Goal: Task Accomplishment & Management: Use online tool/utility

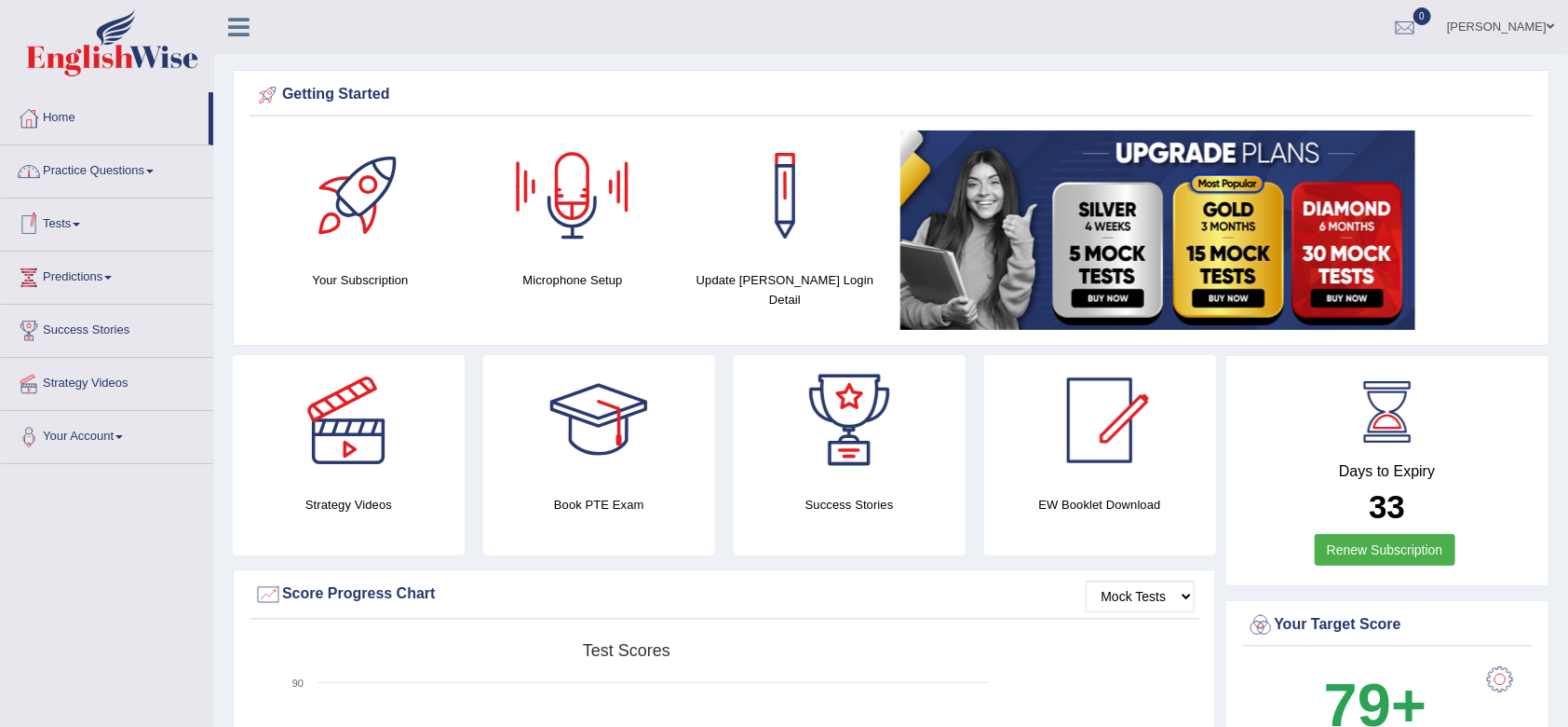
click at [77, 225] on link "Tests" at bounding box center [107, 222] width 212 height 47
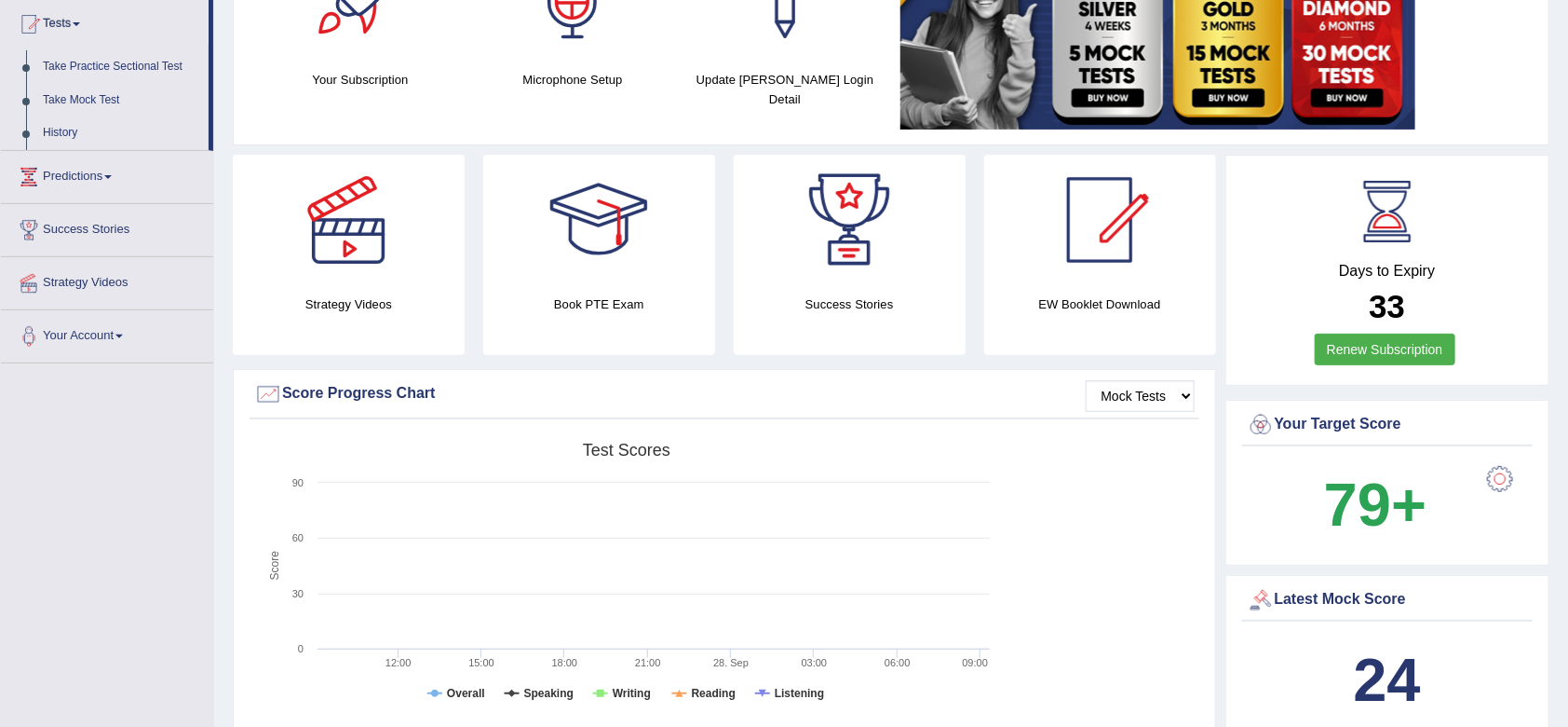
scroll to position [202, 0]
click at [110, 70] on link "Take Practice Sectional Test" at bounding box center [121, 66] width 174 height 33
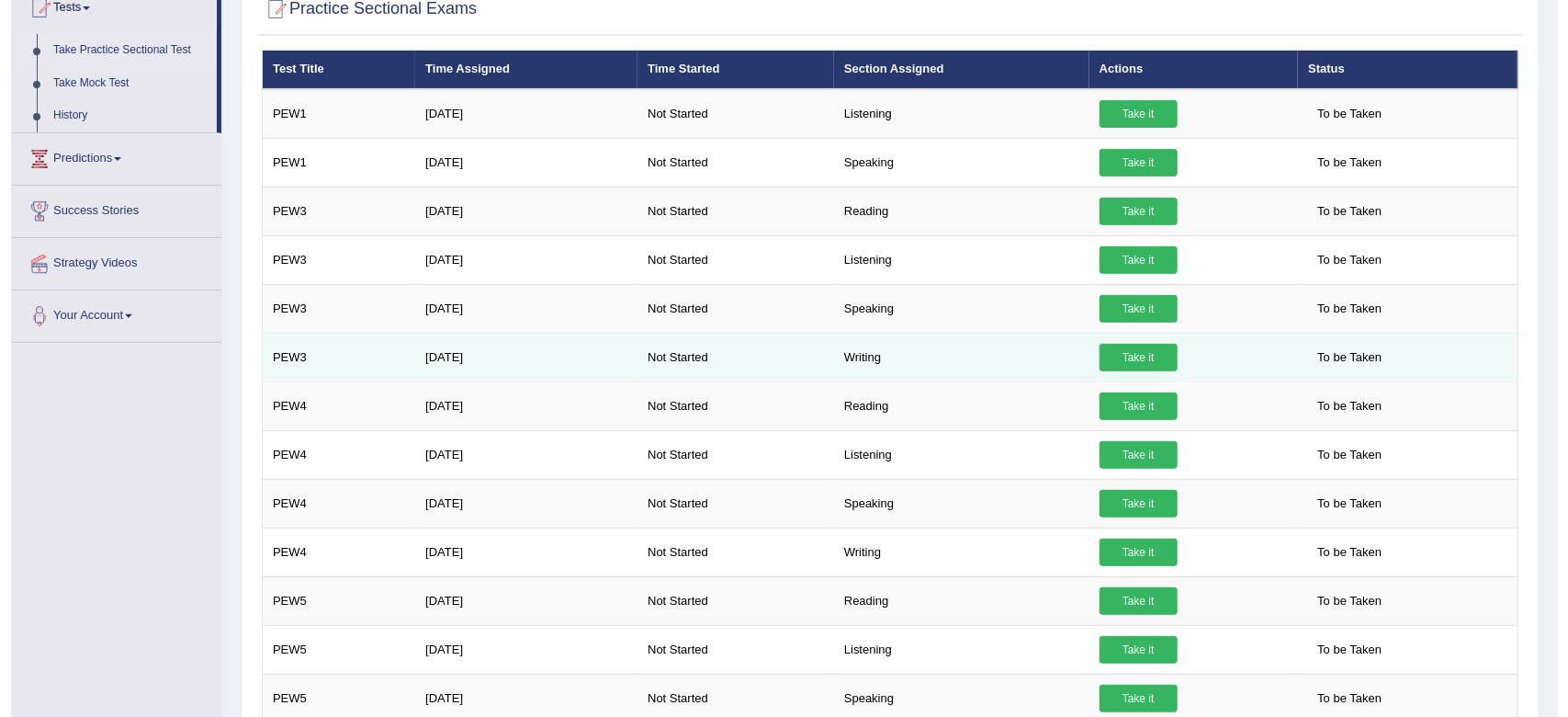
scroll to position [212, 0]
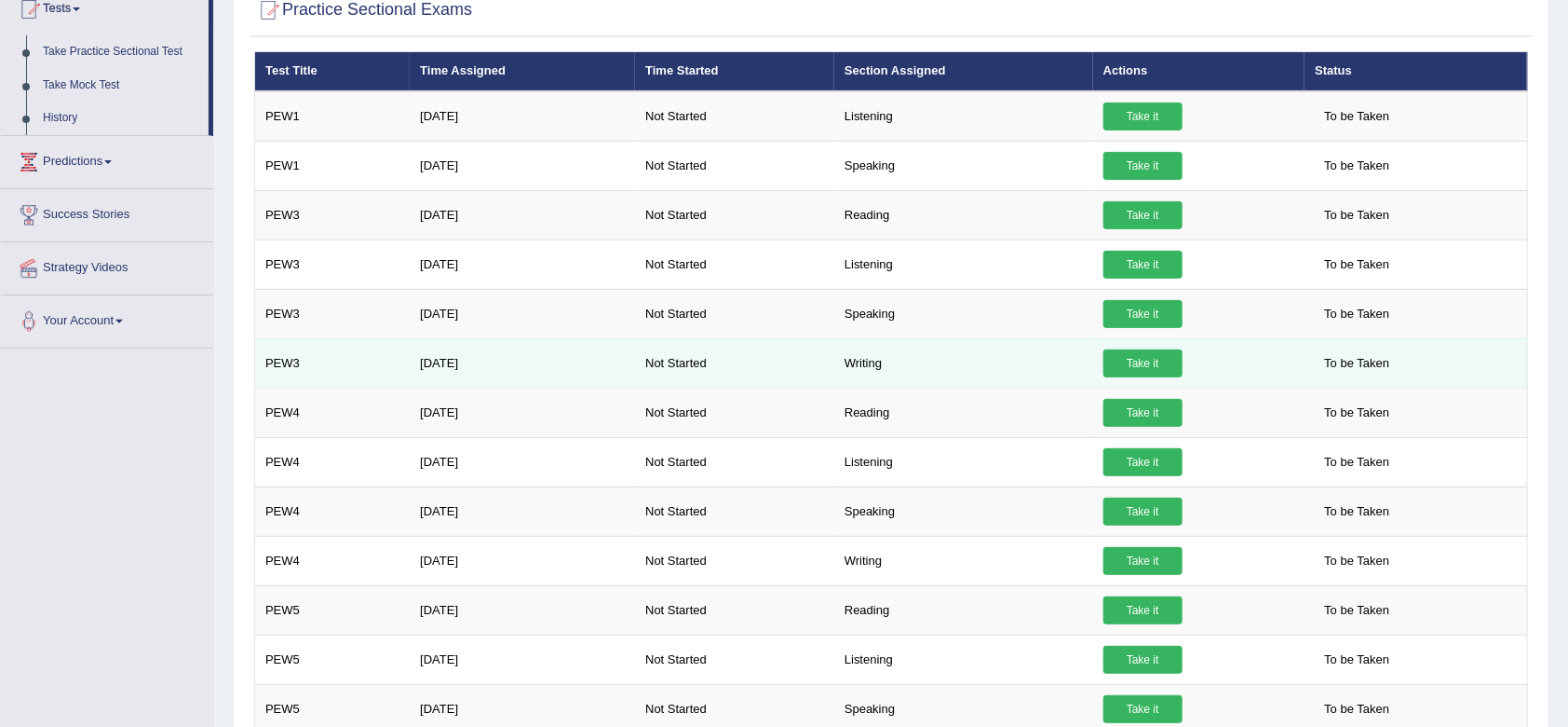
click at [1147, 369] on link "Take it" at bounding box center [1142, 364] width 79 height 28
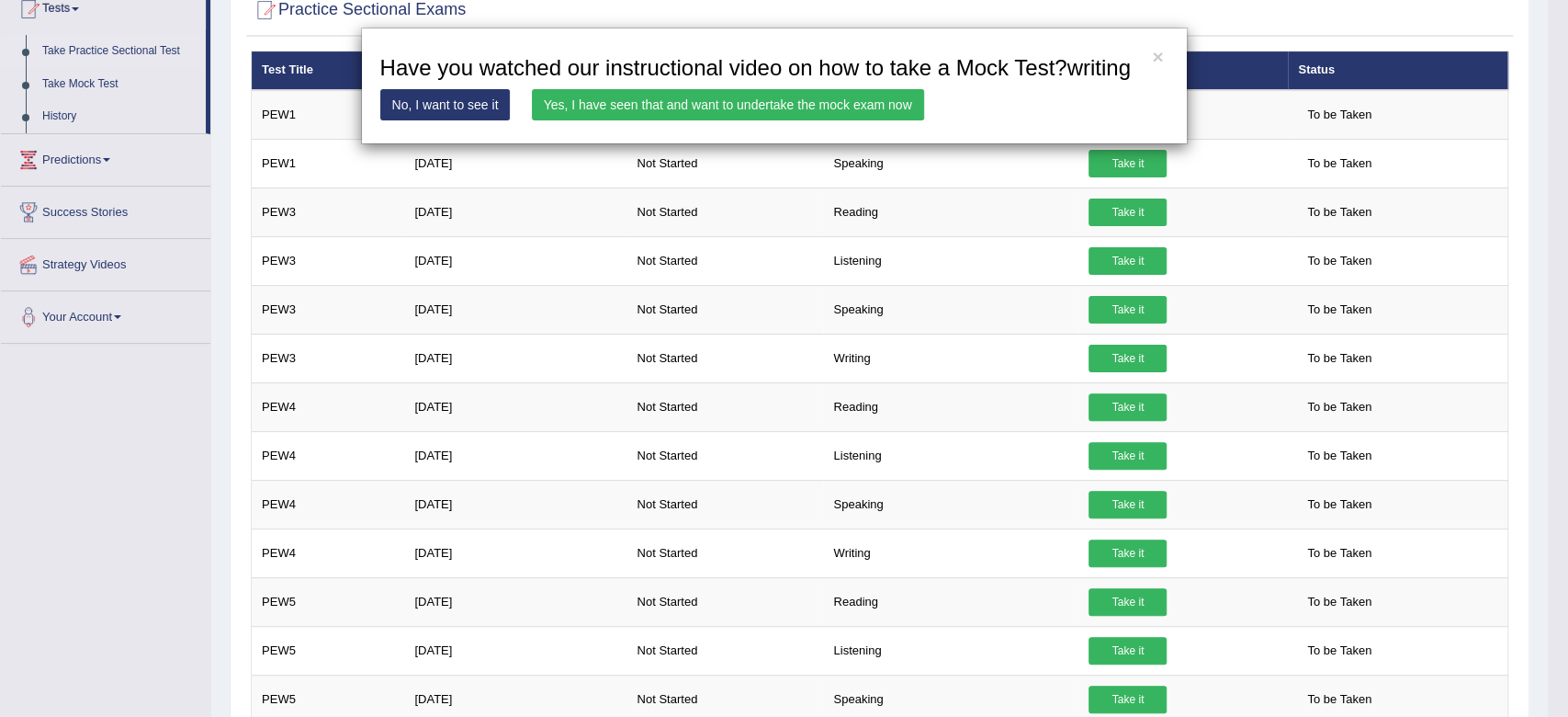
click at [636, 109] on link "Yes, I have seen that and want to undertake the mock exam now" at bounding box center [728, 105] width 392 height 32
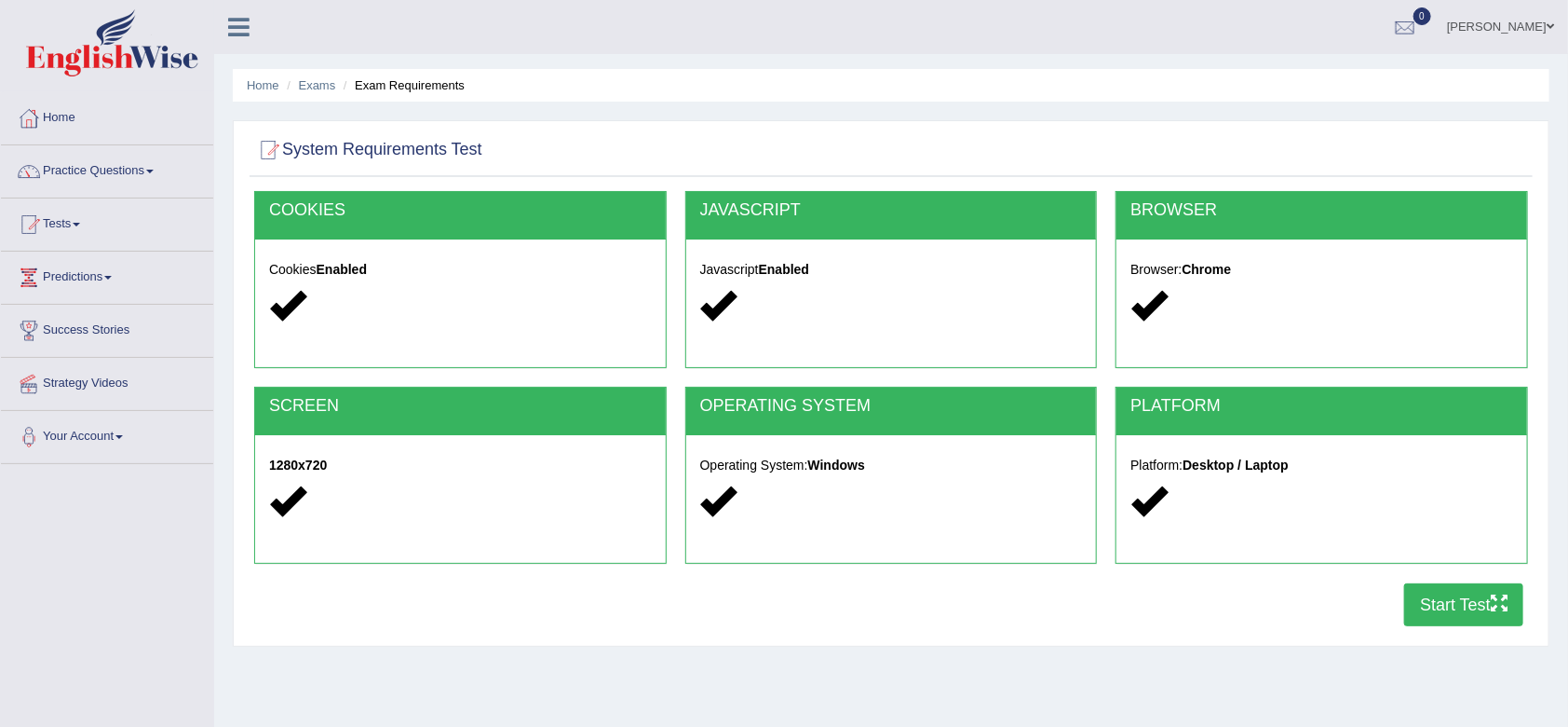
scroll to position [61, 0]
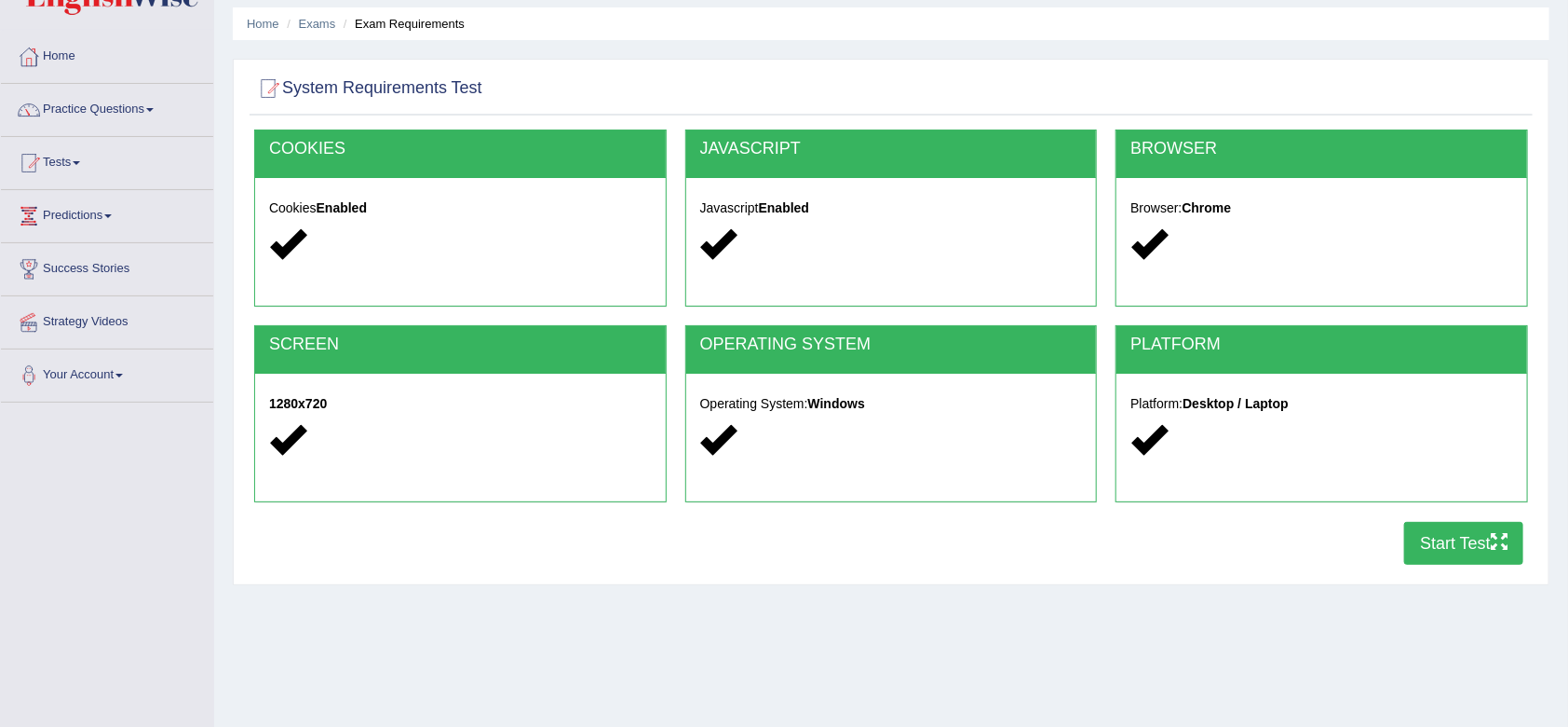
click at [1442, 534] on button "Start Test" at bounding box center [1464, 544] width 119 height 43
